Goal: Task Accomplishment & Management: Use online tool/utility

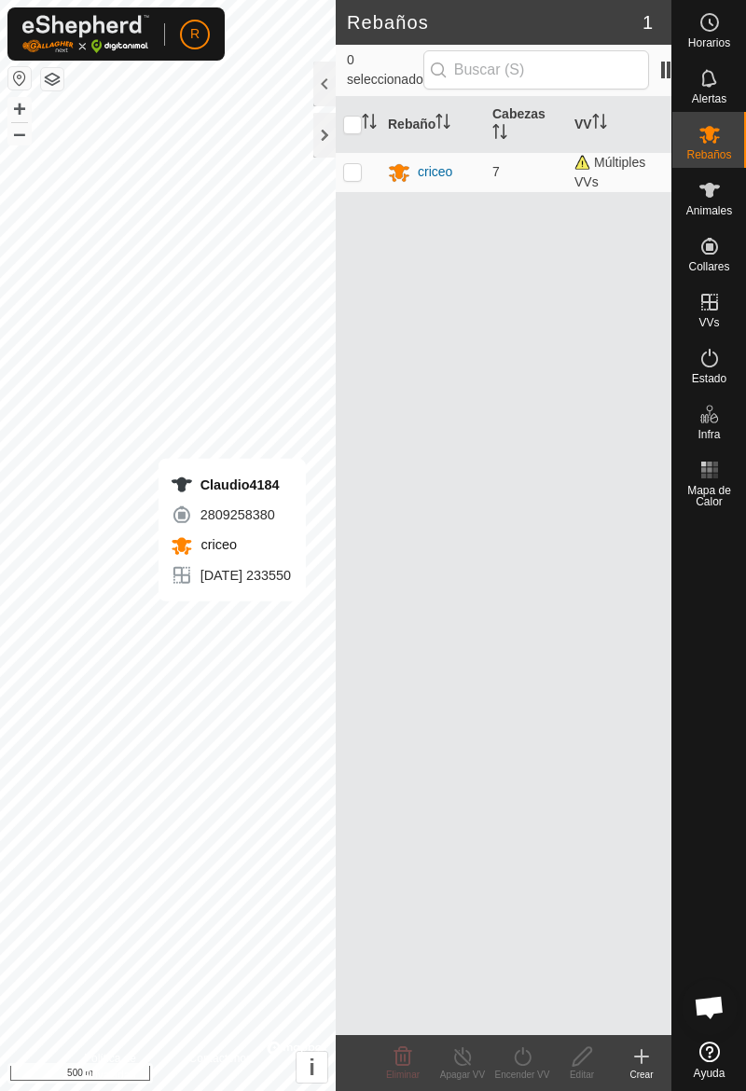
click at [717, 210] on span "Animales" at bounding box center [709, 210] width 46 height 11
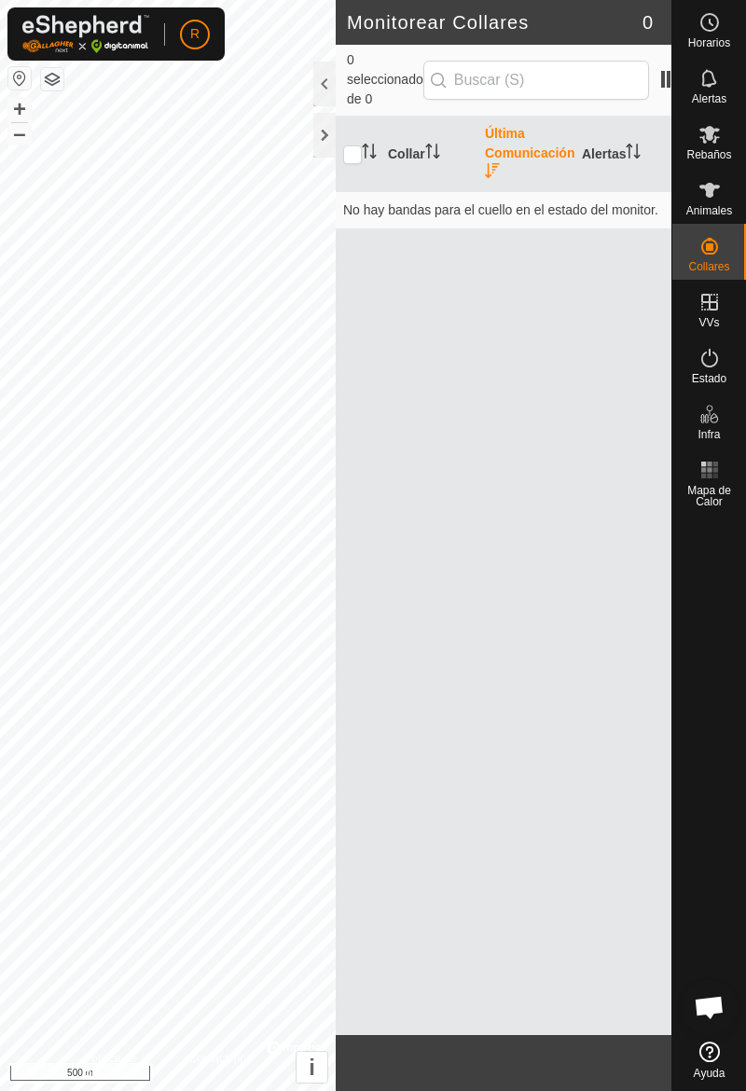
click at [713, 205] on span "Animales" at bounding box center [709, 210] width 46 height 11
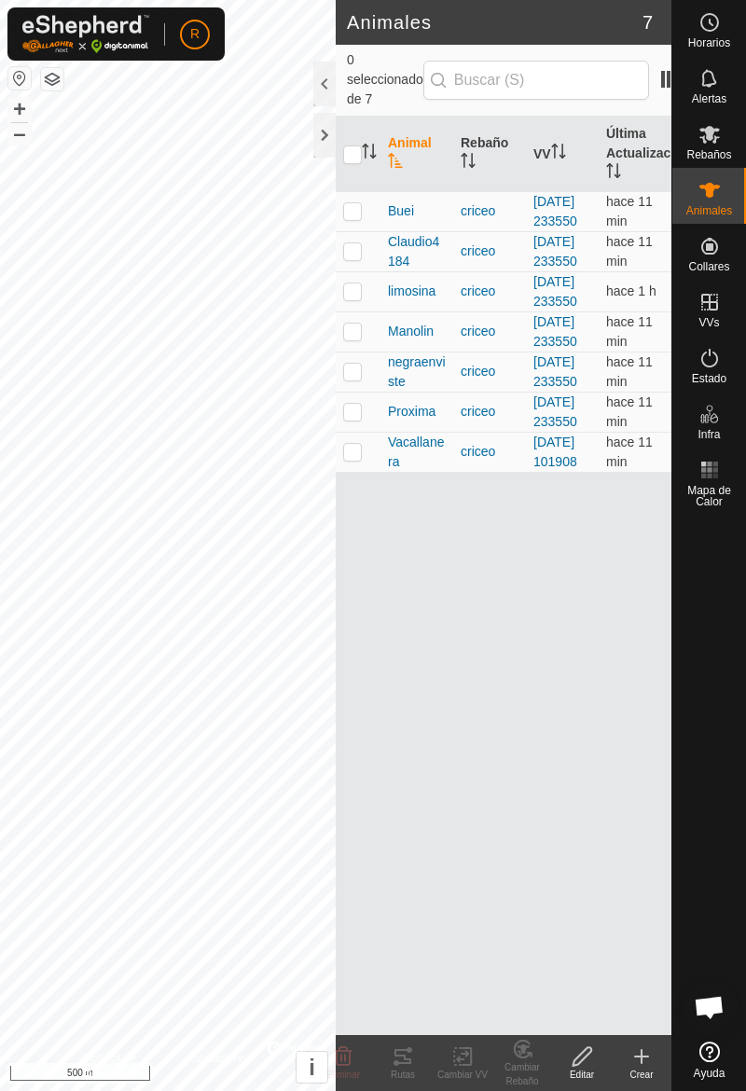
click at [367, 311] on td at bounding box center [358, 291] width 45 height 40
checkbox input "true"
click at [410, 1068] on div "Rutas" at bounding box center [403, 1074] width 60 height 14
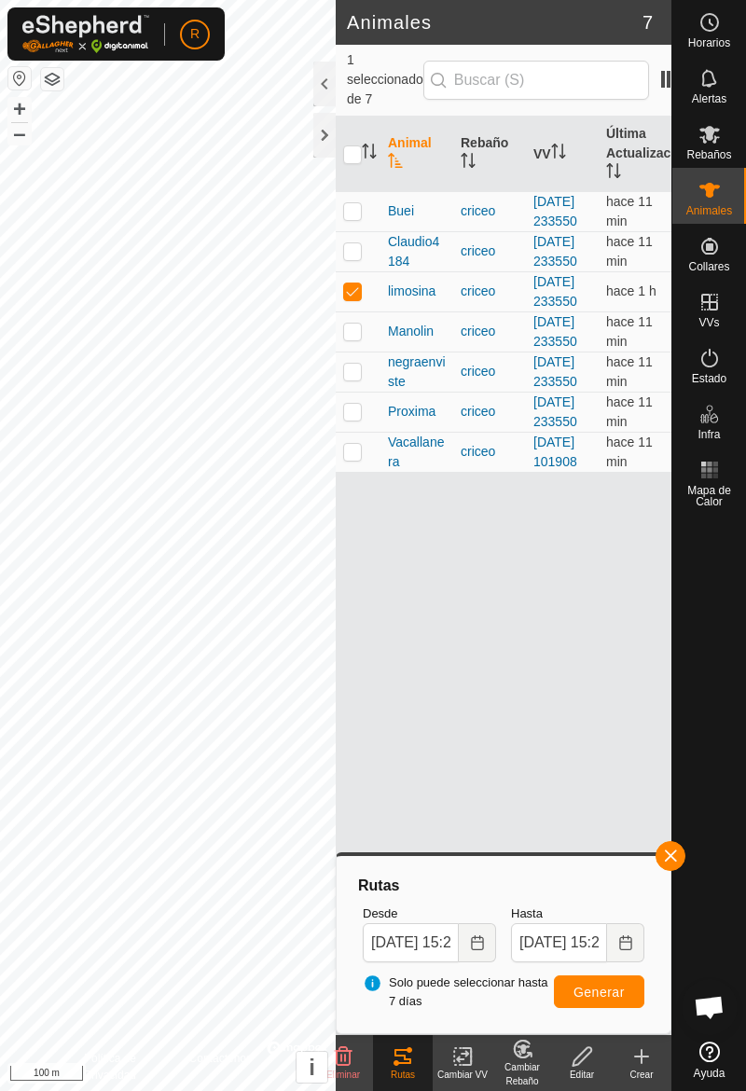
click at [679, 866] on button "button" at bounding box center [670, 856] width 30 height 30
